Goal: Task Accomplishment & Management: Complete application form

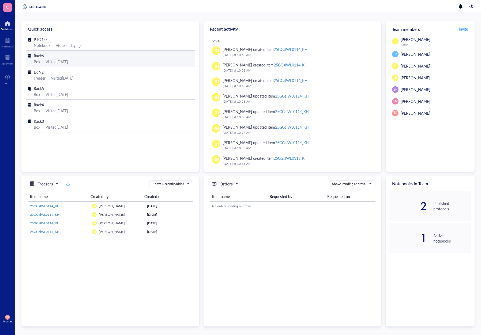
click at [45, 56] on div "Rack6" at bounding box center [110, 56] width 153 height 6
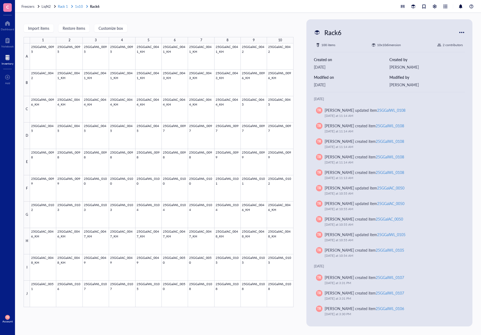
click at [82, 6] on span "1x10" at bounding box center [79, 6] width 8 height 5
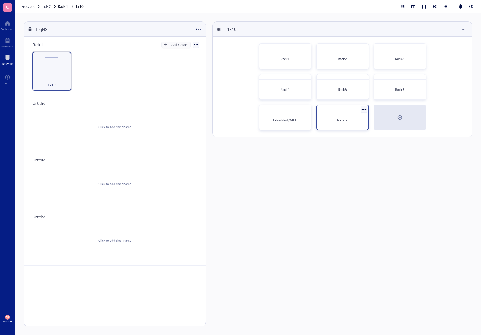
click at [326, 114] on div "Rack 7" at bounding box center [342, 119] width 47 height 15
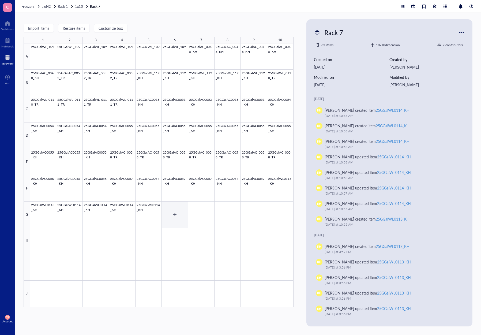
click at [172, 219] on div at bounding box center [161, 174] width 263 height 263
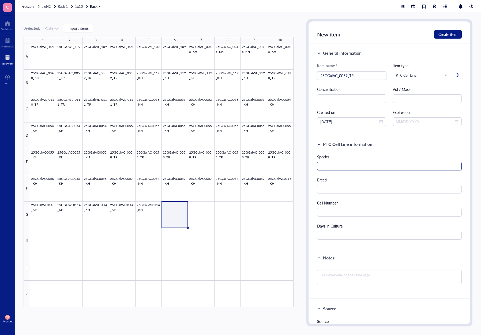
type input "25GGalAC_0059_TR"
click at [361, 167] on input "text" at bounding box center [389, 166] width 145 height 9
type input "G. gallus"
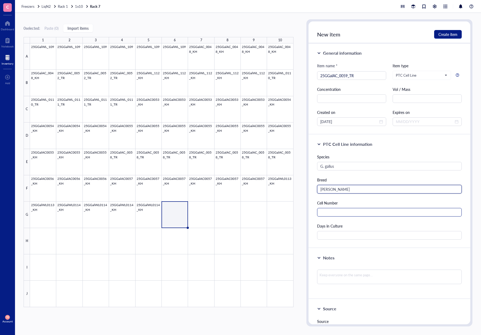
type input "[PERSON_NAME]"
click at [365, 208] on input "text" at bounding box center [389, 212] width 145 height 9
type input "565000"
click at [349, 233] on input "text" at bounding box center [389, 235] width 145 height 9
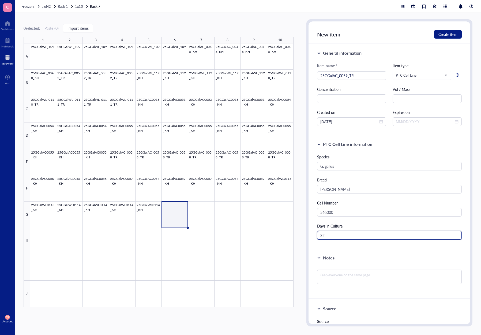
type input "32"
click at [344, 251] on div "Notes" at bounding box center [389, 273] width 162 height 51
click at [444, 36] on span "Create item" at bounding box center [447, 34] width 19 height 4
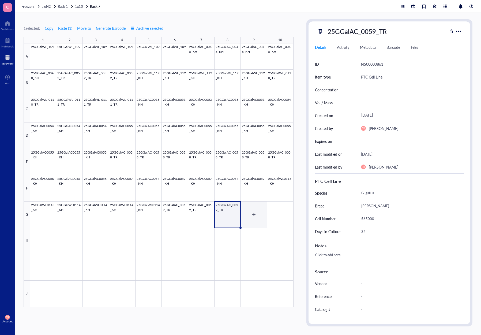
click at [254, 221] on div at bounding box center [161, 174] width 263 height 263
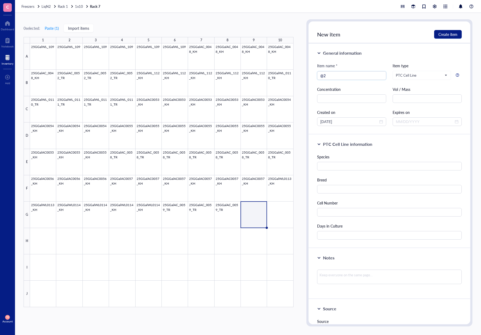
type input "@"
type input "25GGalWL_0115_TR"
click at [382, 60] on div "General information Item name * 25GGalWL_0115_TR 25GGalWL_0115_TR Item type PTC…" at bounding box center [389, 88] width 162 height 91
click at [339, 167] on input "text" at bounding box center [389, 166] width 145 height 9
type input "G. gallus"
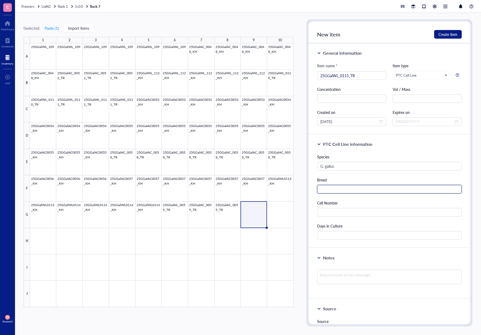
click at [328, 186] on input "text" at bounding box center [389, 189] width 145 height 9
type input "White Leghorn"
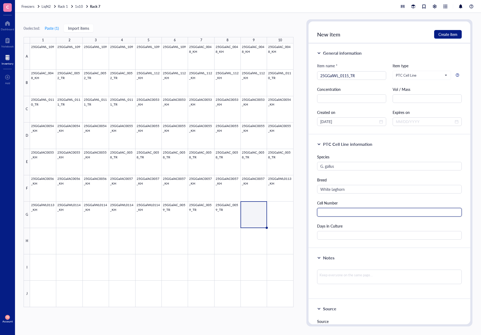
click at [341, 213] on input "text" at bounding box center [389, 212] width 145 height 9
type input "400000"
click at [335, 229] on div "Days in Culture" at bounding box center [389, 231] width 145 height 17
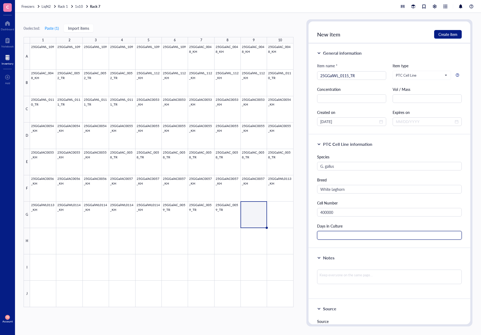
click at [336, 232] on input "text" at bounding box center [389, 235] width 145 height 9
type input "34"
click at [335, 249] on div "Notes" at bounding box center [389, 273] width 162 height 51
click at [446, 35] on span "Create item" at bounding box center [447, 34] width 19 height 4
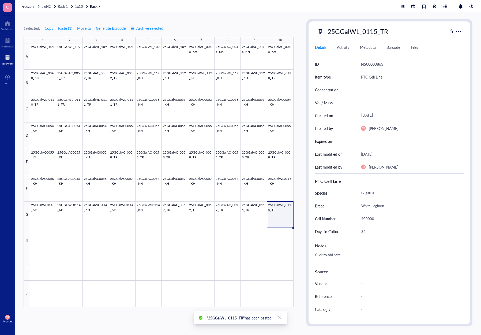
click at [295, 231] on div "1 selected: Copy Paste ( 1 ) Move to Generate Barcode Archive selected 1 2 3 4 …" at bounding box center [248, 174] width 466 height 322
click at [172, 222] on div at bounding box center [161, 174] width 263 height 263
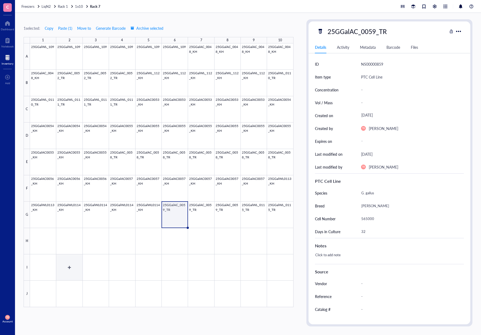
drag, startPoint x: 76, startPoint y: 257, endPoint x: 100, endPoint y: 250, distance: 25.0
click at [77, 257] on div at bounding box center [161, 174] width 263 height 263
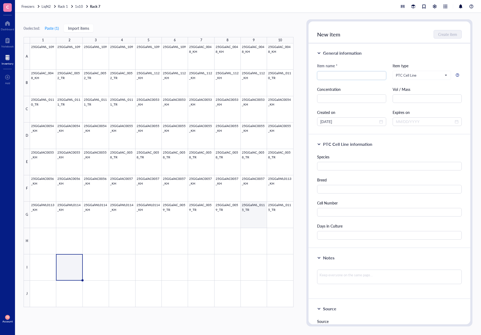
click at [251, 218] on div at bounding box center [161, 174] width 263 height 263
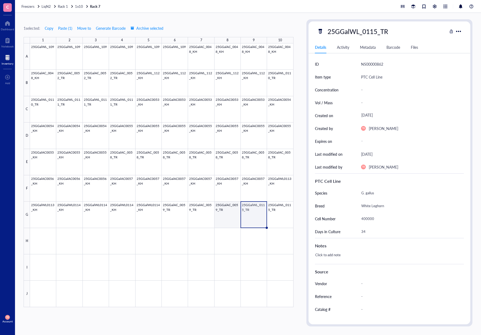
click at [224, 219] on div at bounding box center [161, 174] width 263 height 263
click at [202, 220] on div at bounding box center [161, 174] width 263 height 263
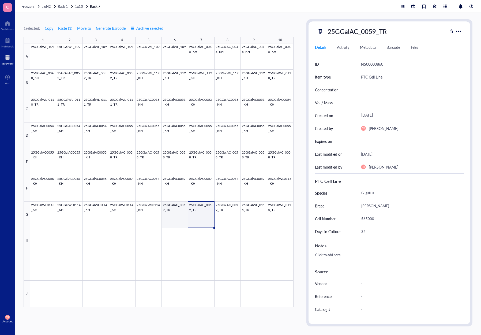
click at [173, 219] on div at bounding box center [161, 174] width 263 height 263
click at [223, 223] on div at bounding box center [161, 174] width 263 height 263
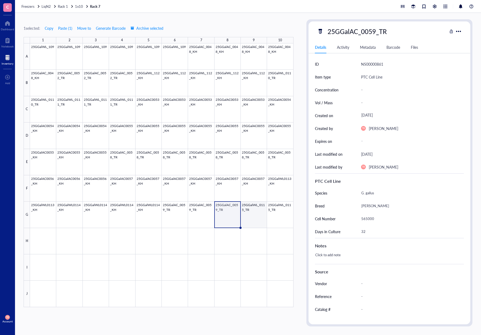
click at [251, 220] on div at bounding box center [161, 174] width 263 height 263
click at [276, 221] on div at bounding box center [161, 174] width 263 height 263
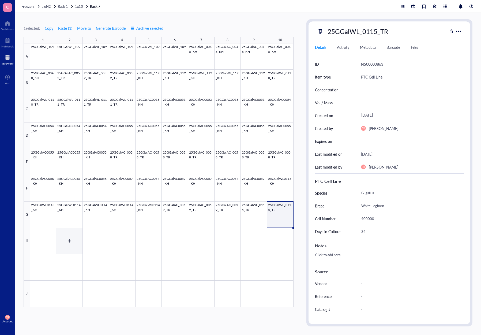
click at [83, 251] on div at bounding box center [161, 174] width 263 height 263
